Goal: Task Accomplishment & Management: Use online tool/utility

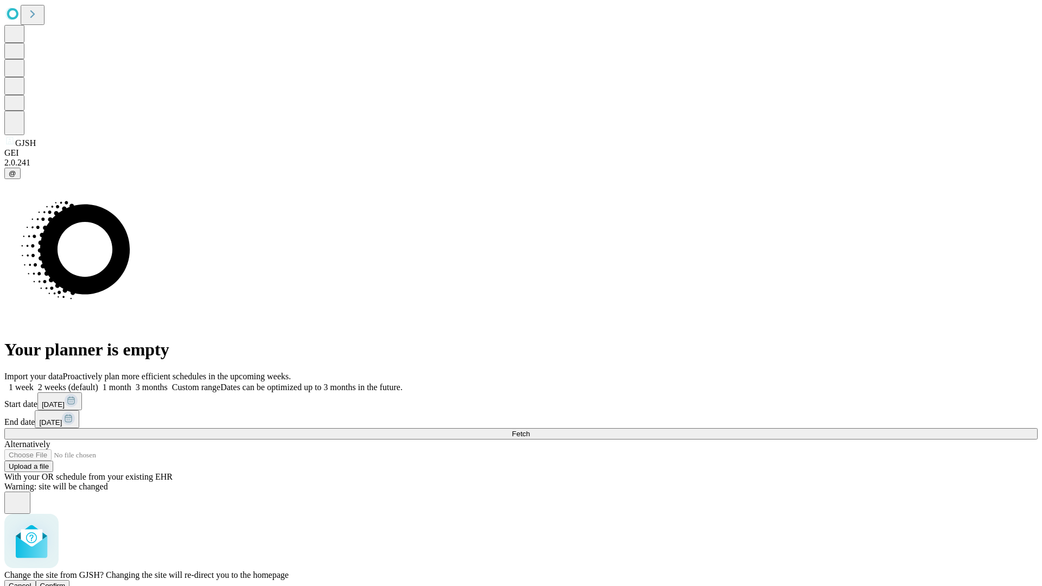
click at [66, 582] on span "Confirm" at bounding box center [53, 586] width 26 height 8
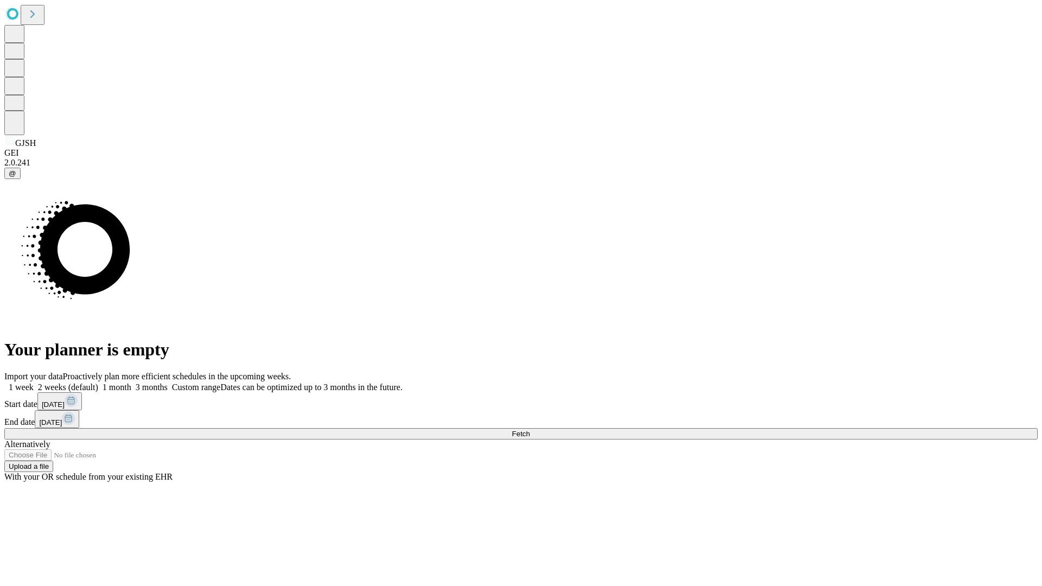
click at [34, 383] on label "1 week" at bounding box center [18, 387] width 29 height 9
click at [530, 430] on span "Fetch" at bounding box center [521, 434] width 18 height 8
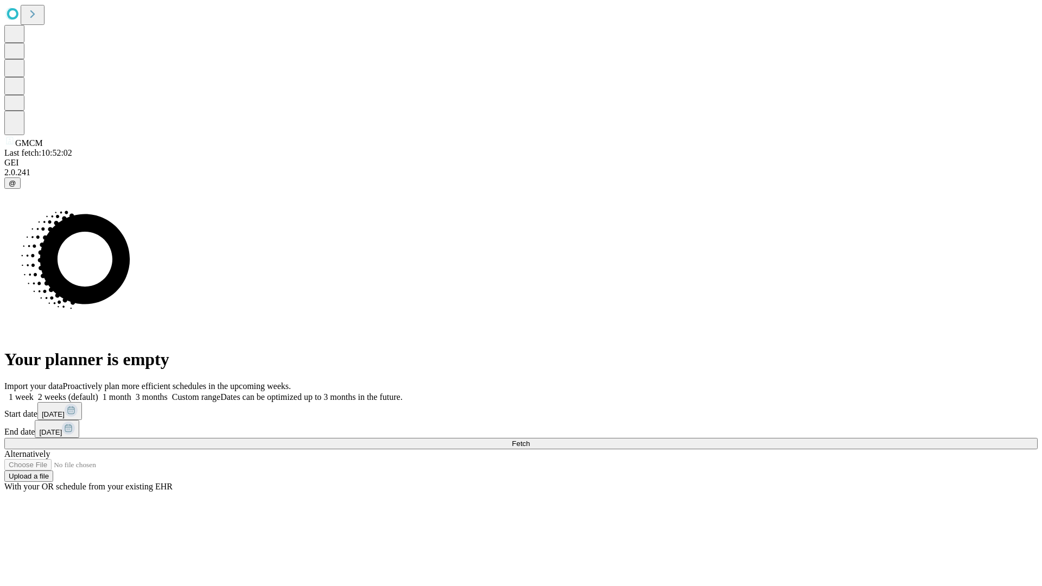
click at [34, 393] on label "1 week" at bounding box center [18, 397] width 29 height 9
click at [530, 440] on span "Fetch" at bounding box center [521, 444] width 18 height 8
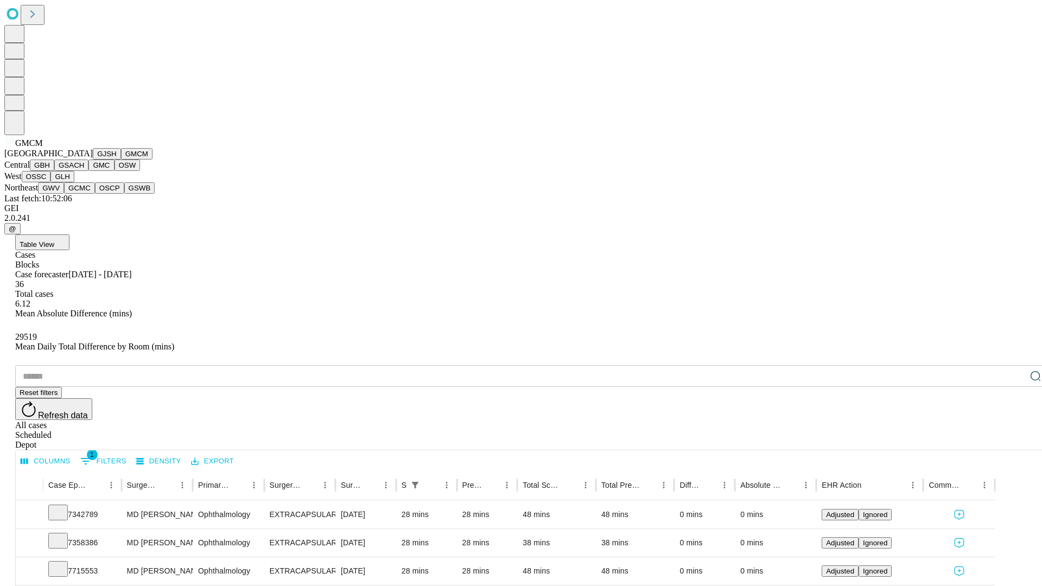
click at [54, 171] on button "GBH" at bounding box center [42, 165] width 24 height 11
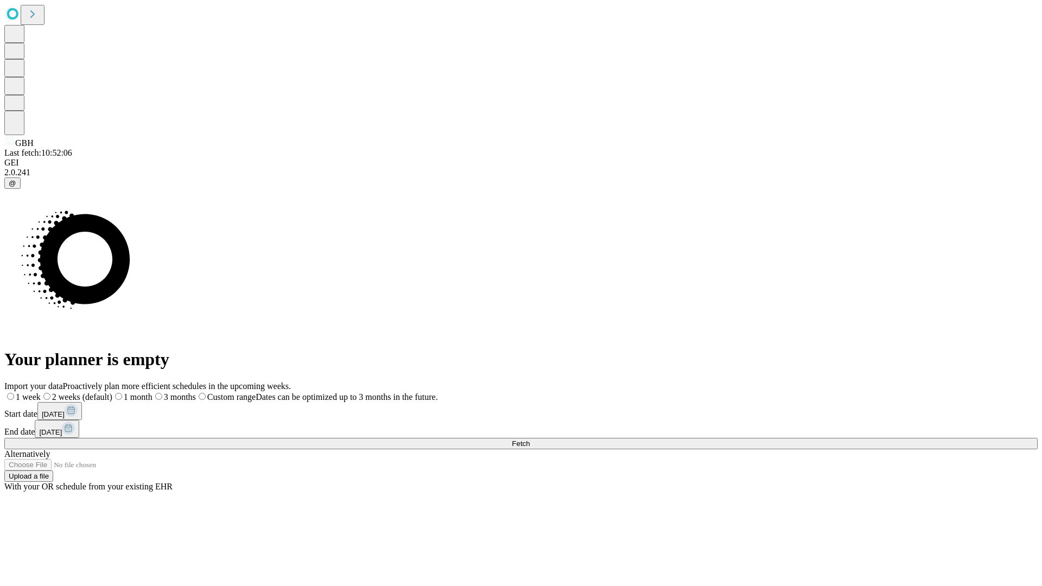
click at [41, 393] on label "1 week" at bounding box center [22, 397] width 36 height 9
click at [530, 440] on span "Fetch" at bounding box center [521, 444] width 18 height 8
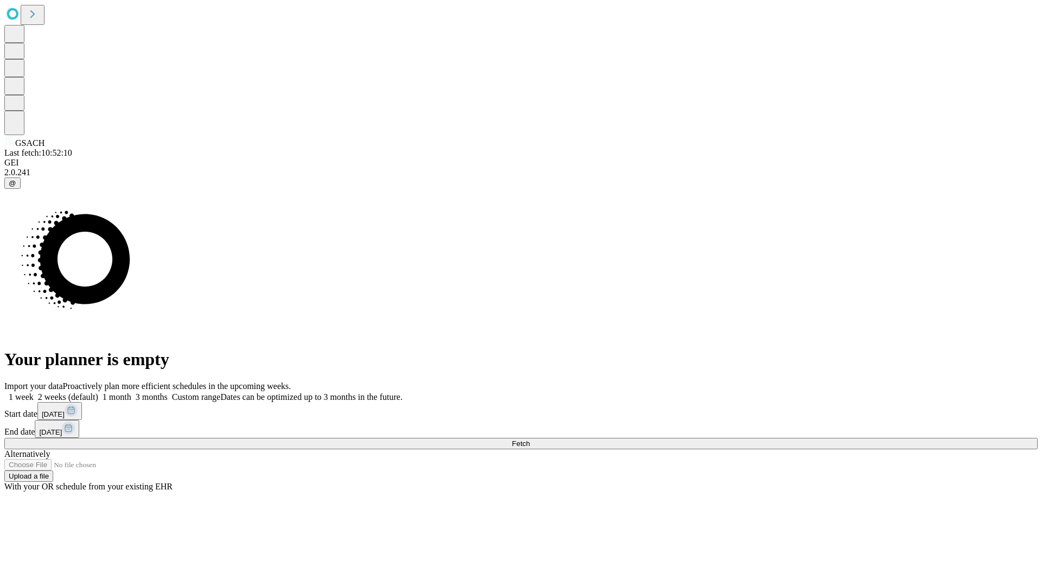
click at [34, 393] on label "1 week" at bounding box center [18, 397] width 29 height 9
click at [530, 440] on span "Fetch" at bounding box center [521, 444] width 18 height 8
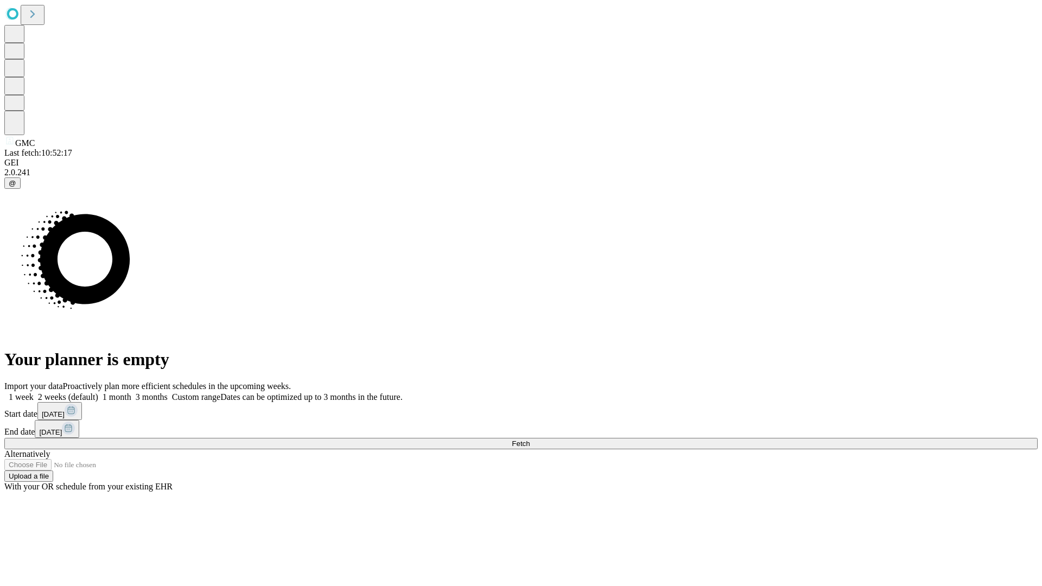
click at [530, 440] on span "Fetch" at bounding box center [521, 444] width 18 height 8
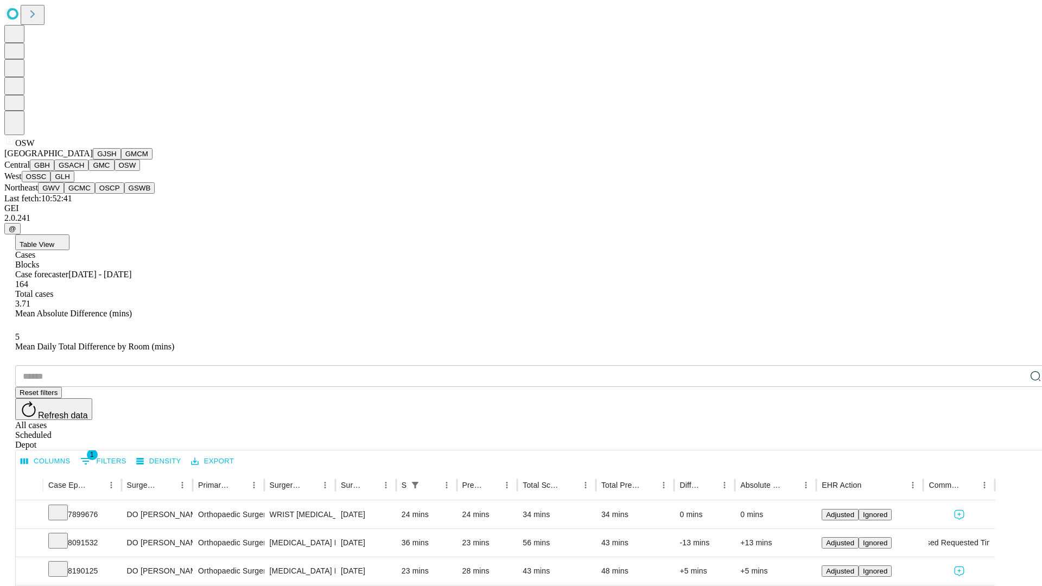
click at [51, 182] on button "OSSC" at bounding box center [36, 176] width 29 height 11
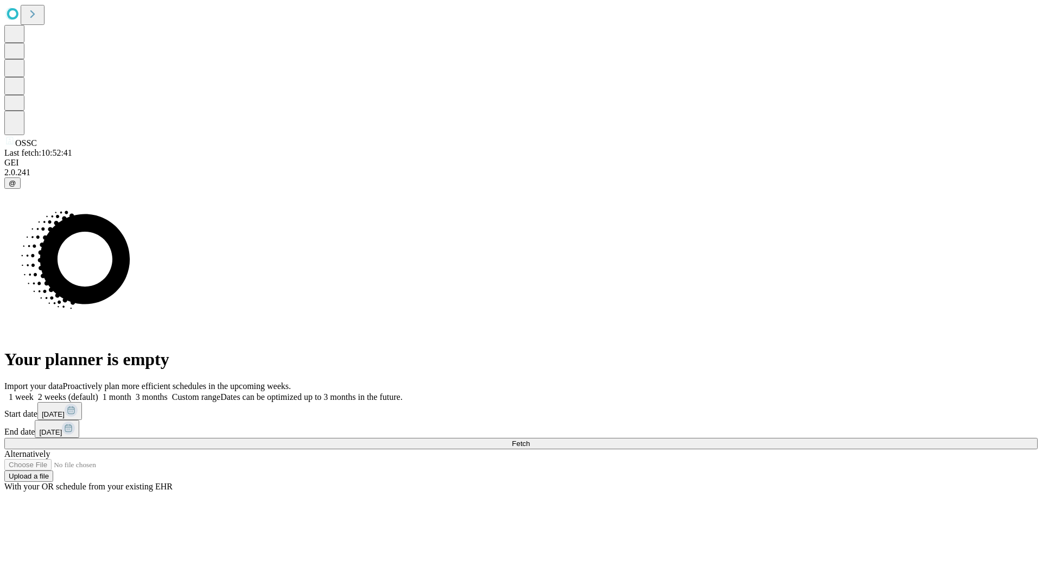
click at [34, 393] on label "1 week" at bounding box center [18, 397] width 29 height 9
click at [530, 440] on span "Fetch" at bounding box center [521, 444] width 18 height 8
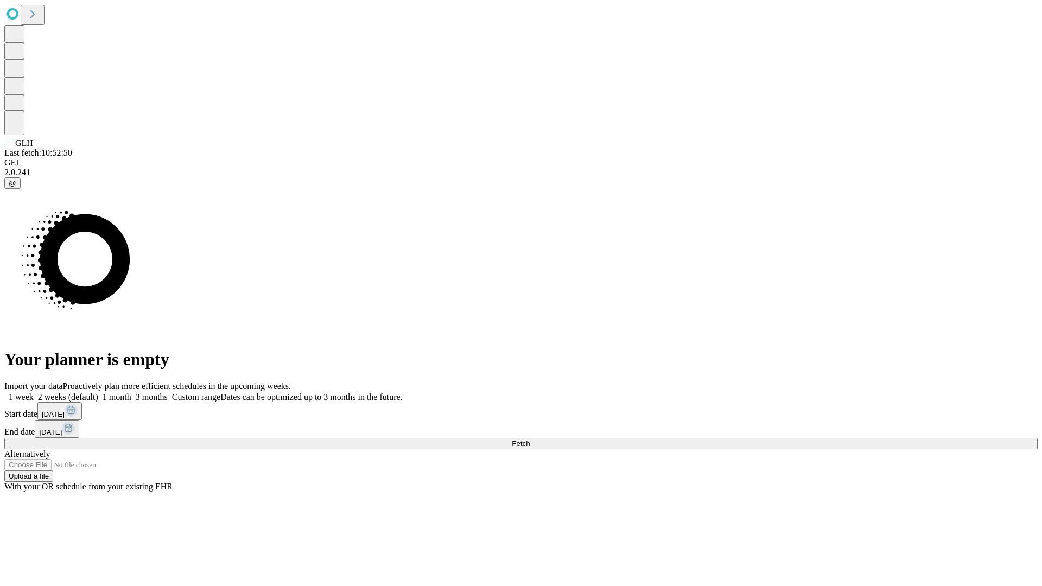
click at [34, 393] on label "1 week" at bounding box center [18, 397] width 29 height 9
click at [530, 440] on span "Fetch" at bounding box center [521, 444] width 18 height 8
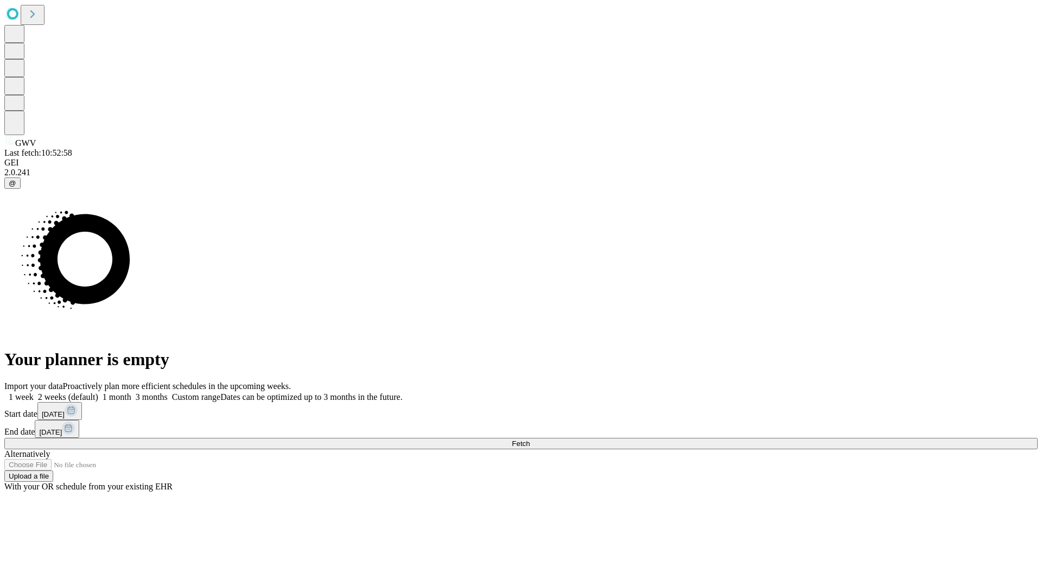
click at [34, 393] on label "1 week" at bounding box center [18, 397] width 29 height 9
click at [530, 440] on span "Fetch" at bounding box center [521, 444] width 18 height 8
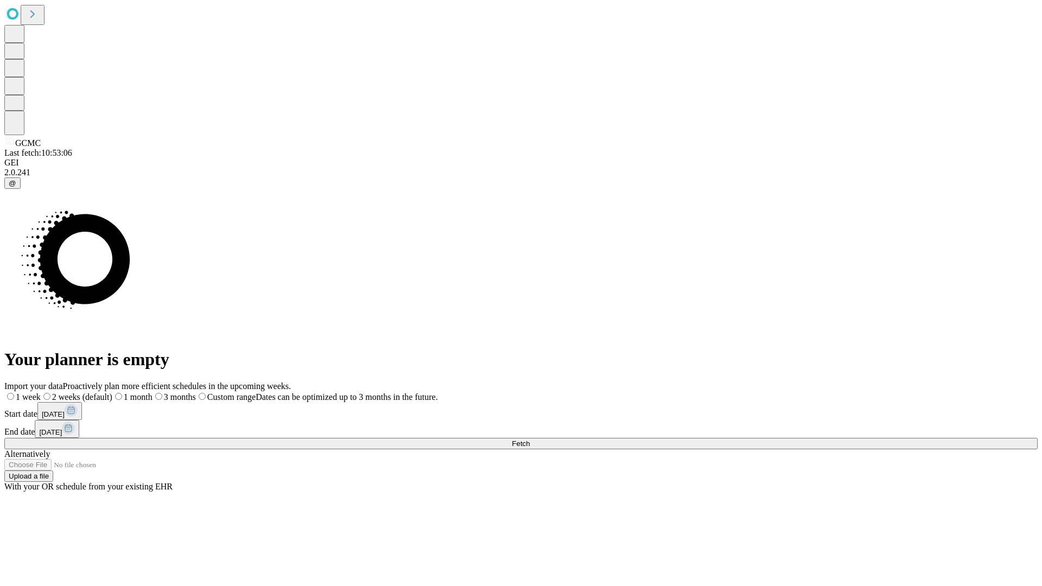
click at [41, 393] on label "1 week" at bounding box center [22, 397] width 36 height 9
click at [530, 440] on span "Fetch" at bounding box center [521, 444] width 18 height 8
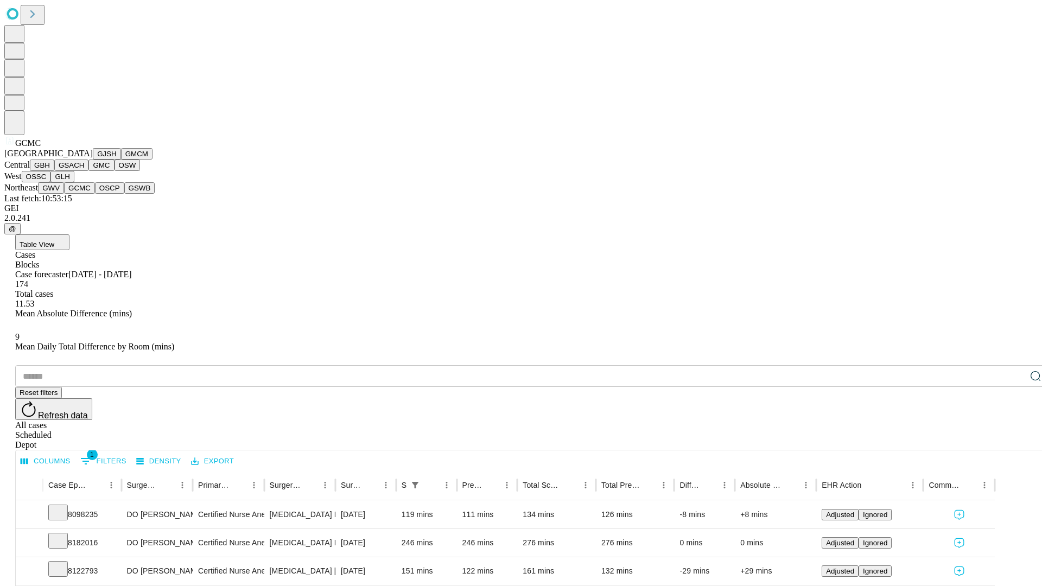
click at [95, 194] on button "OSCP" at bounding box center [109, 187] width 29 height 11
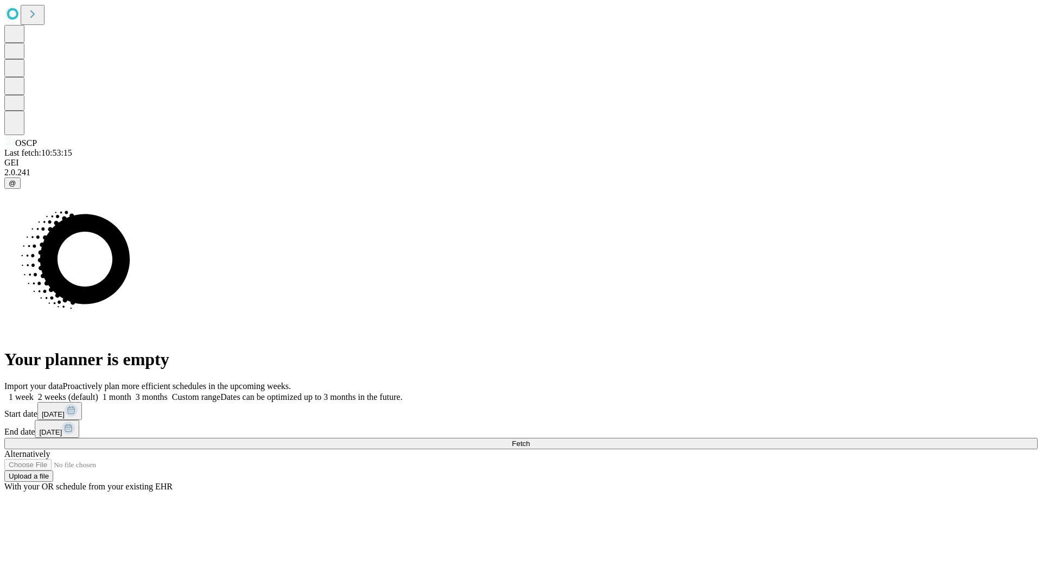
click at [34, 393] on label "1 week" at bounding box center [18, 397] width 29 height 9
click at [530, 440] on span "Fetch" at bounding box center [521, 444] width 18 height 8
